Goal: Information Seeking & Learning: Learn about a topic

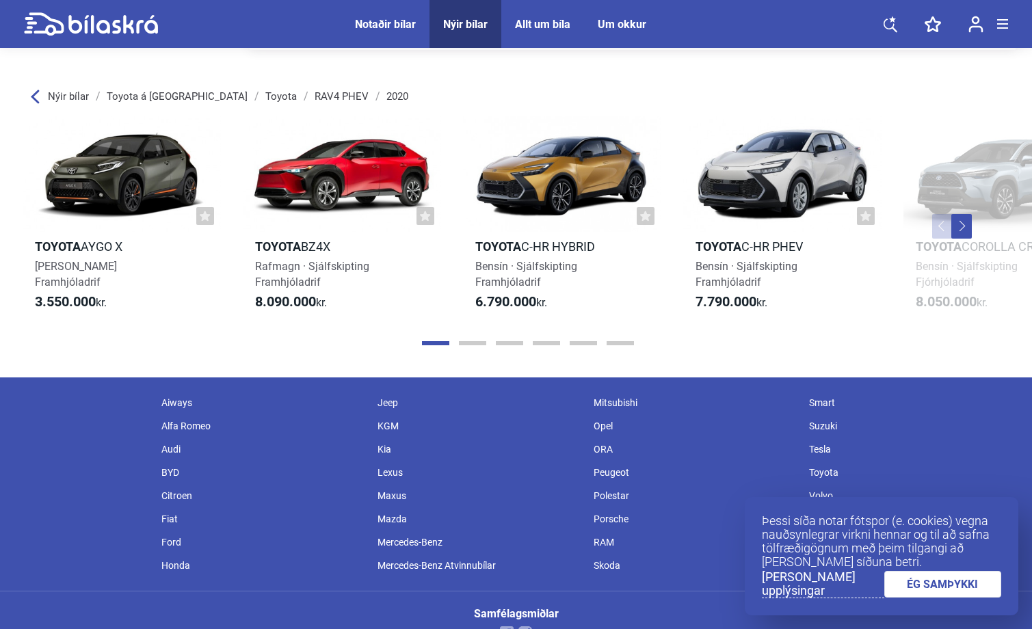
scroll to position [2055, 0]
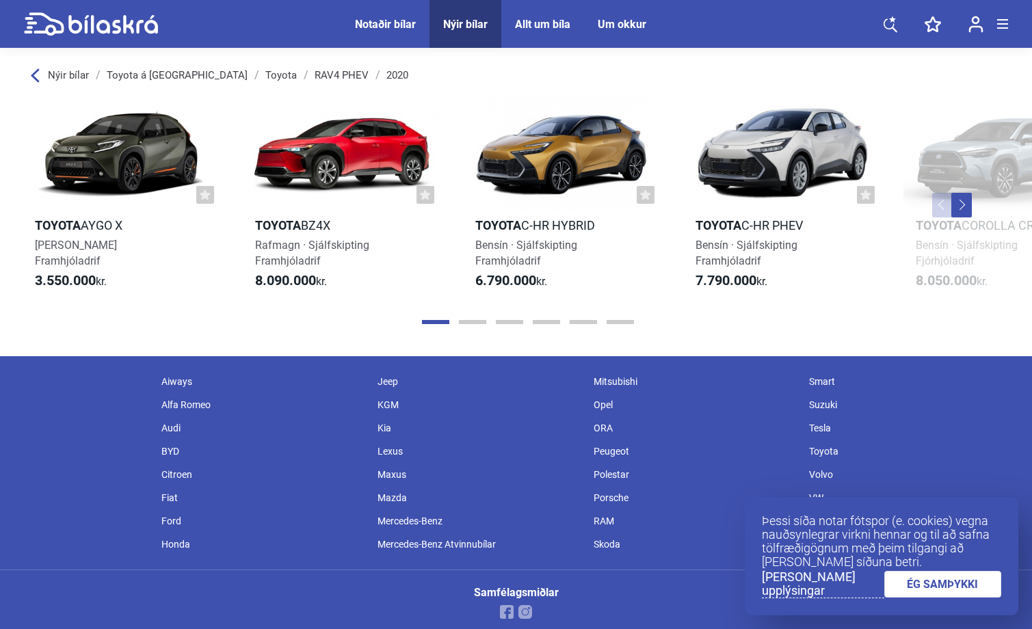
click at [826, 444] on div "Toyota" at bounding box center [910, 451] width 216 height 23
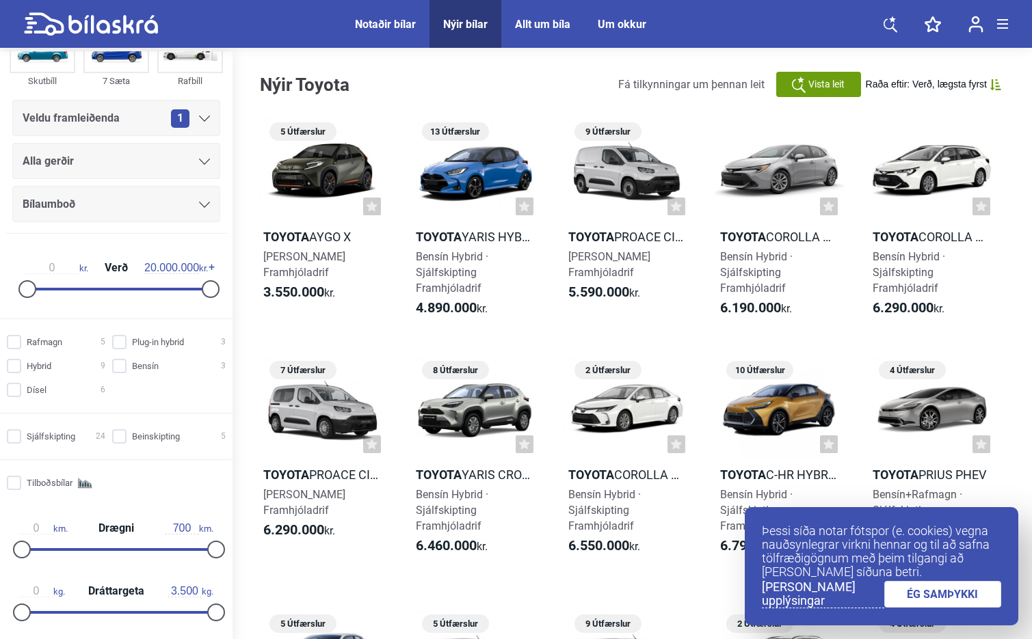
click at [388, 31] on span "Notaðir bílar" at bounding box center [385, 24] width 88 height 48
click at [382, 22] on div "Notaðir bílar" at bounding box center [385, 24] width 61 height 13
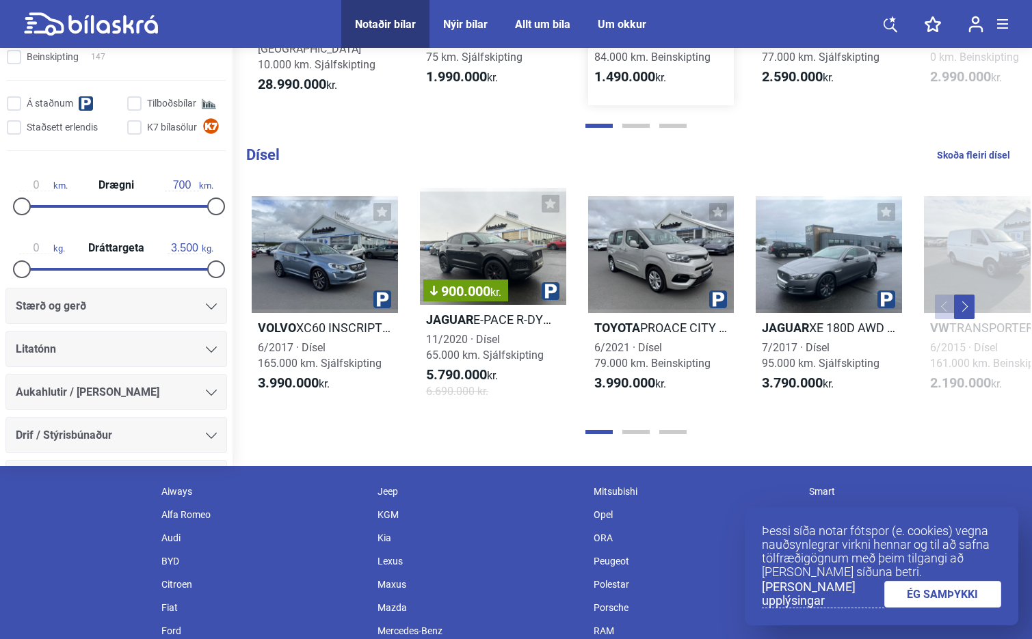
scroll to position [1604, 0]
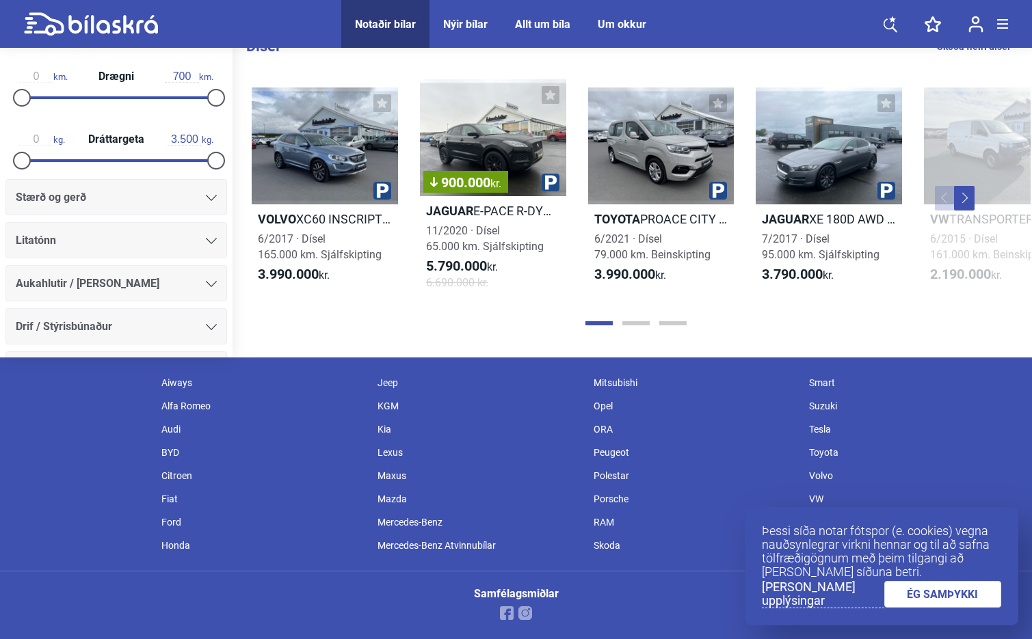
click at [968, 202] on button "Next" at bounding box center [964, 198] width 21 height 25
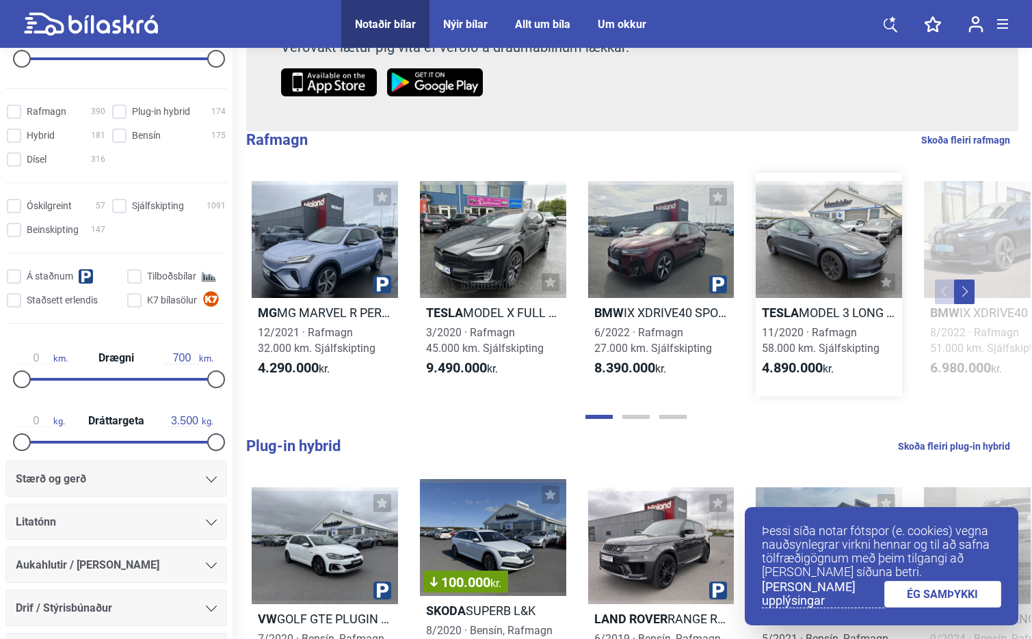
scroll to position [237, 0]
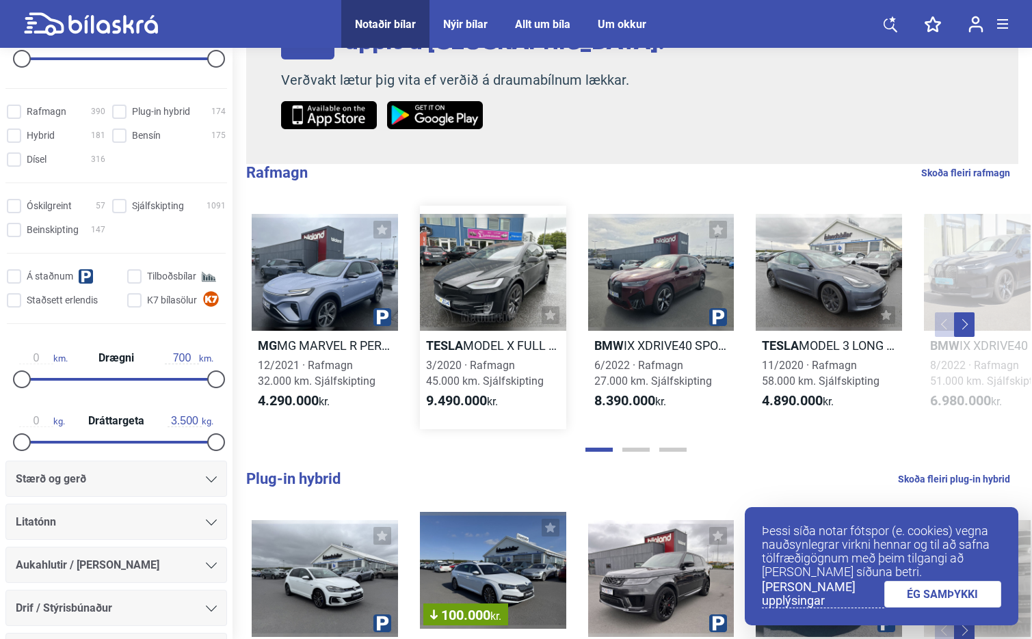
click at [485, 341] on h2 "Tesla MODEL X FULL AUTOPILOT" at bounding box center [493, 346] width 146 height 16
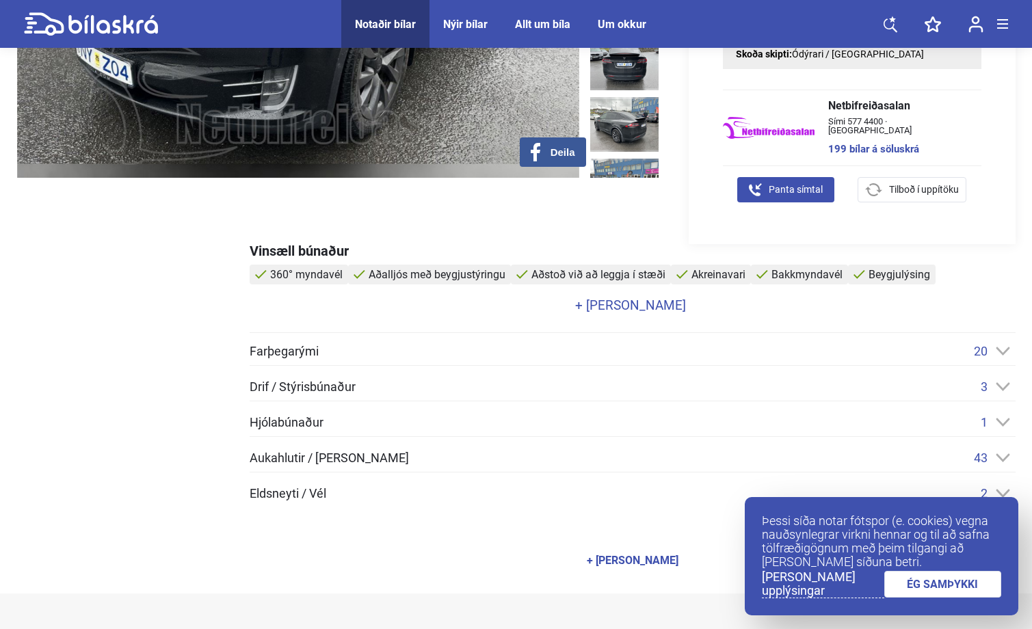
scroll to position [479, 0]
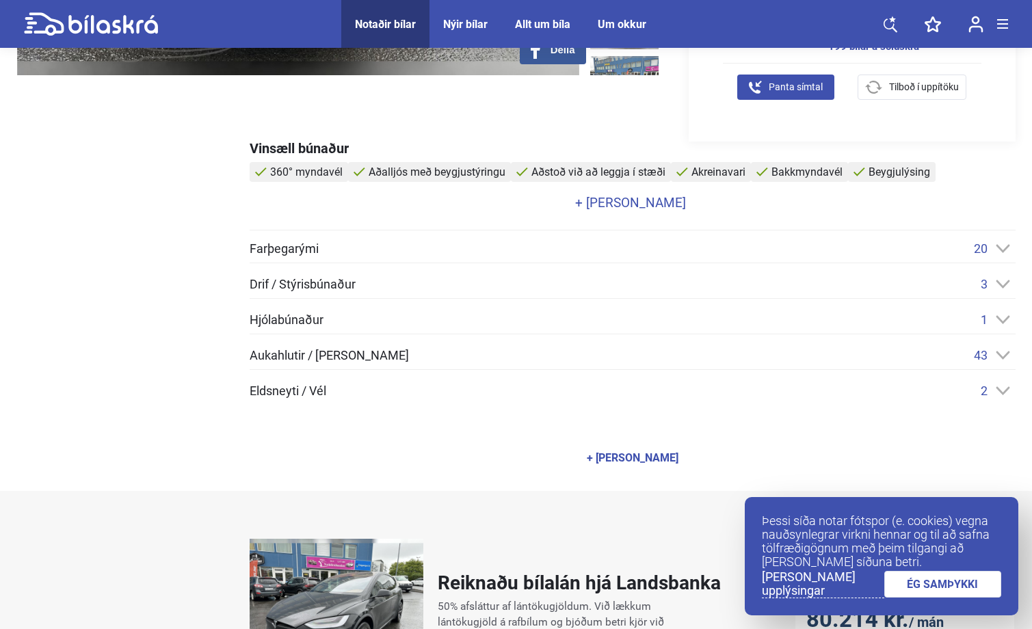
click at [279, 393] on span "Eldsneyti / Vél" at bounding box center [288, 391] width 77 height 12
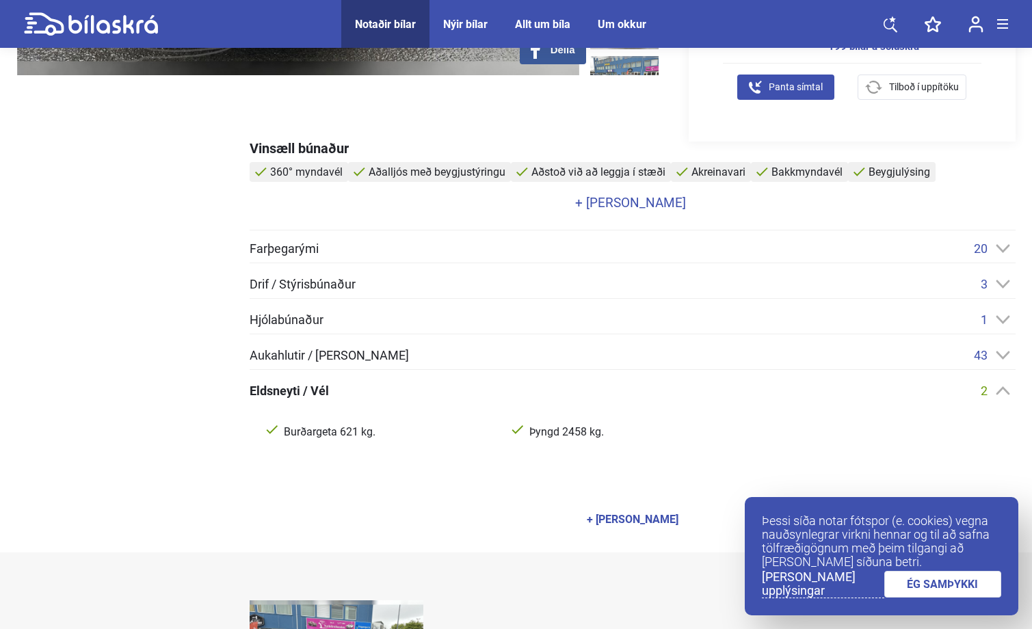
click at [1003, 390] on icon at bounding box center [1003, 390] width 14 height 9
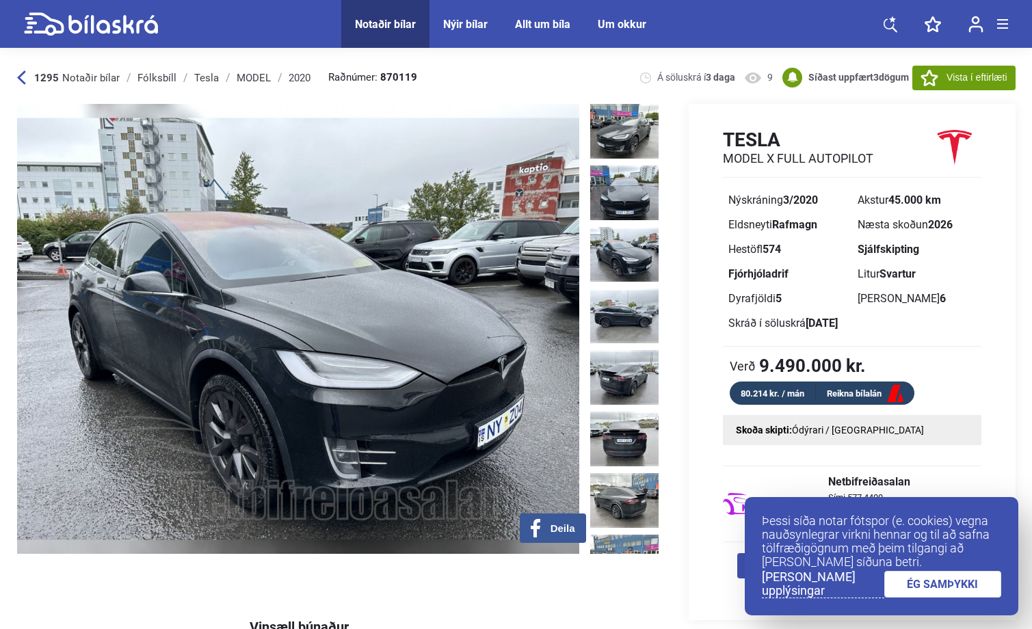
scroll to position [0, 3]
